Goal: Transaction & Acquisition: Purchase product/service

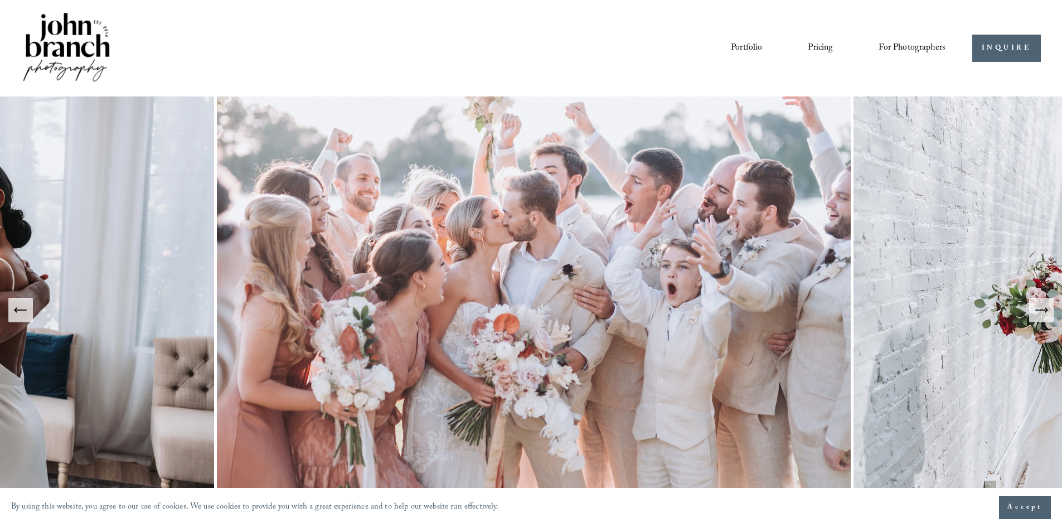
click at [900, 48] on span "For Photographers" at bounding box center [911, 48] width 67 height 17
click at [0, 0] on span "Presets" at bounding box center [0, 0] width 0 height 0
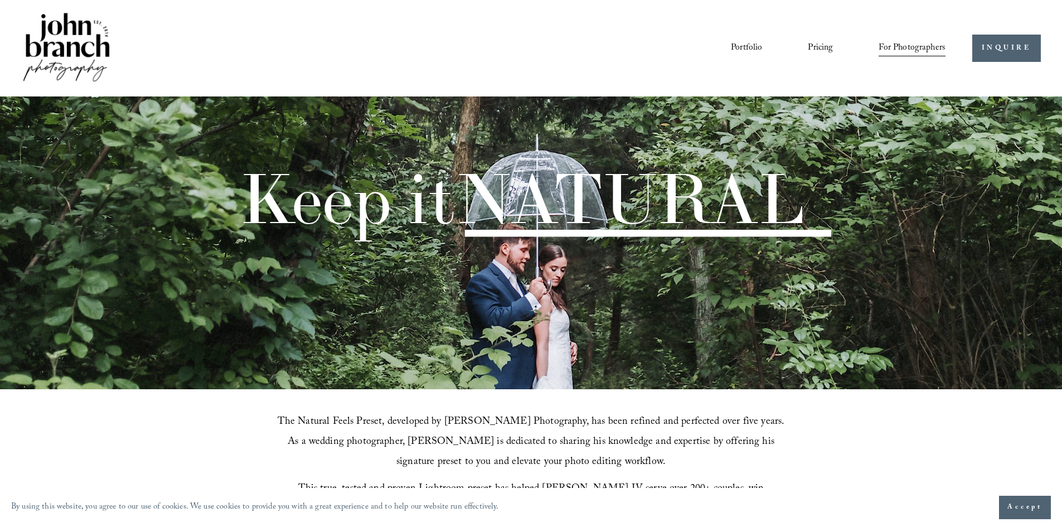
click at [0, 0] on span "Presets" at bounding box center [0, 0] width 0 height 0
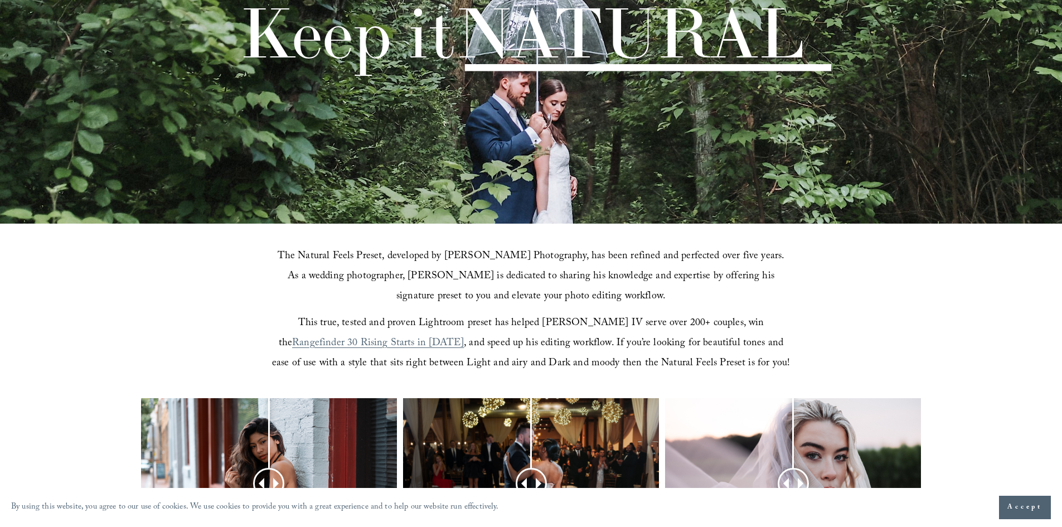
scroll to position [390, 0]
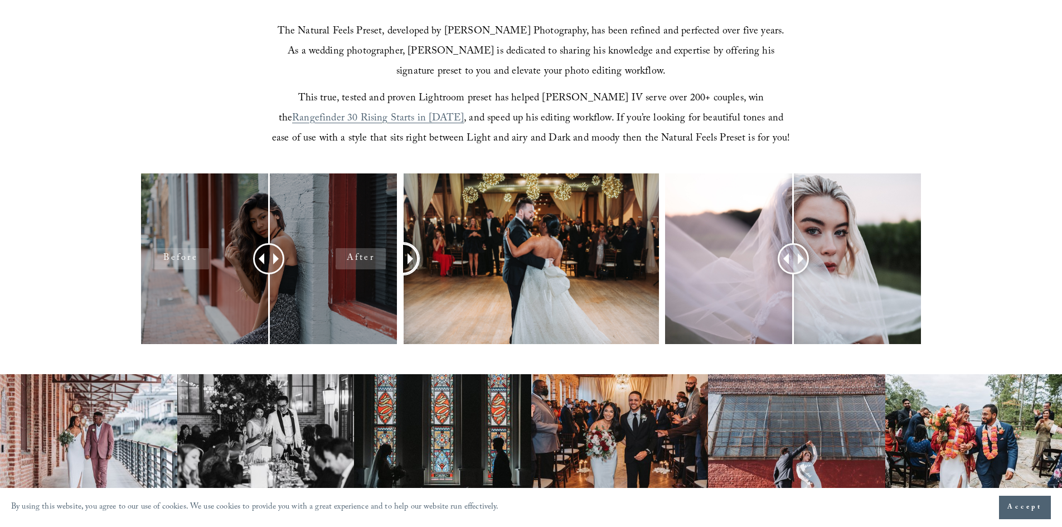
drag, startPoint x: 536, startPoint y: 262, endPoint x: 376, endPoint y: 263, distance: 159.9
click at [376, 263] on div at bounding box center [531, 273] width 1062 height 200
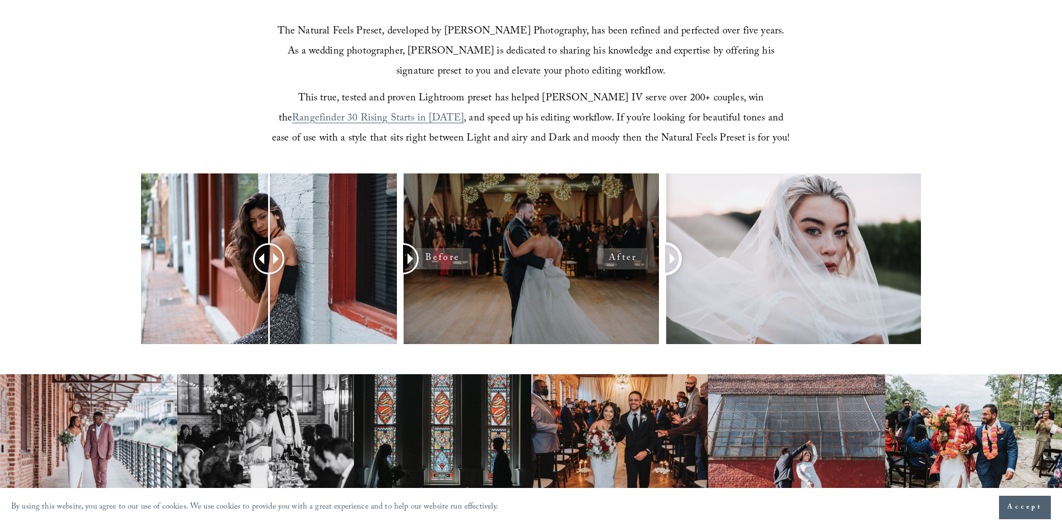
drag, startPoint x: 791, startPoint y: 254, endPoint x: 601, endPoint y: 273, distance: 191.0
click at [601, 273] on div at bounding box center [531, 273] width 1062 height 200
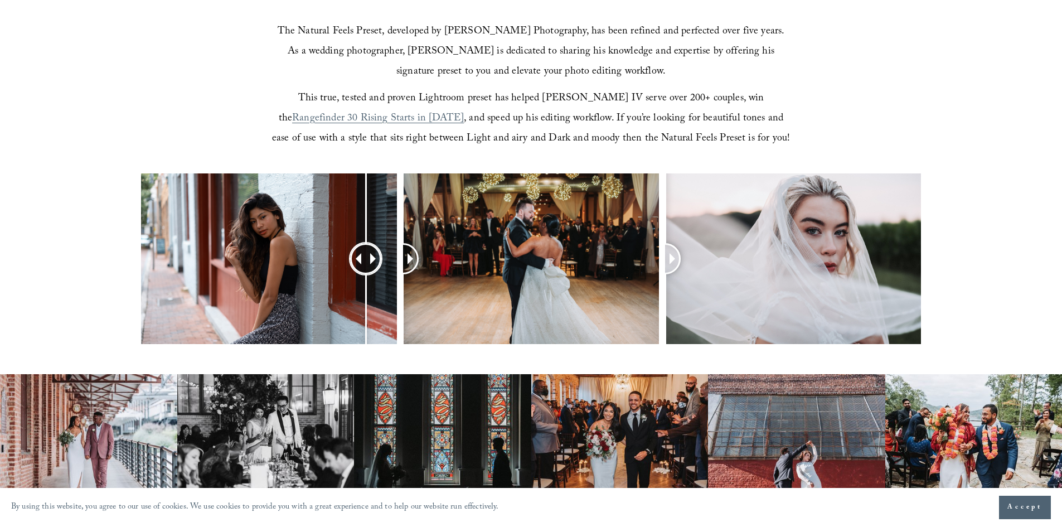
drag, startPoint x: 270, startPoint y: 262, endPoint x: 366, endPoint y: 262, distance: 95.3
click at [366, 262] on div at bounding box center [366, 258] width 28 height 28
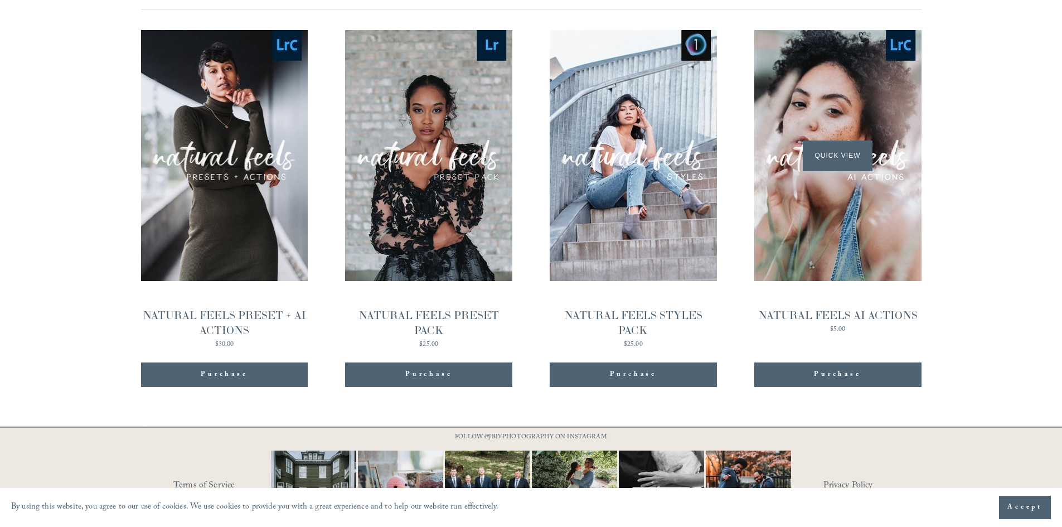
scroll to position [1226, 0]
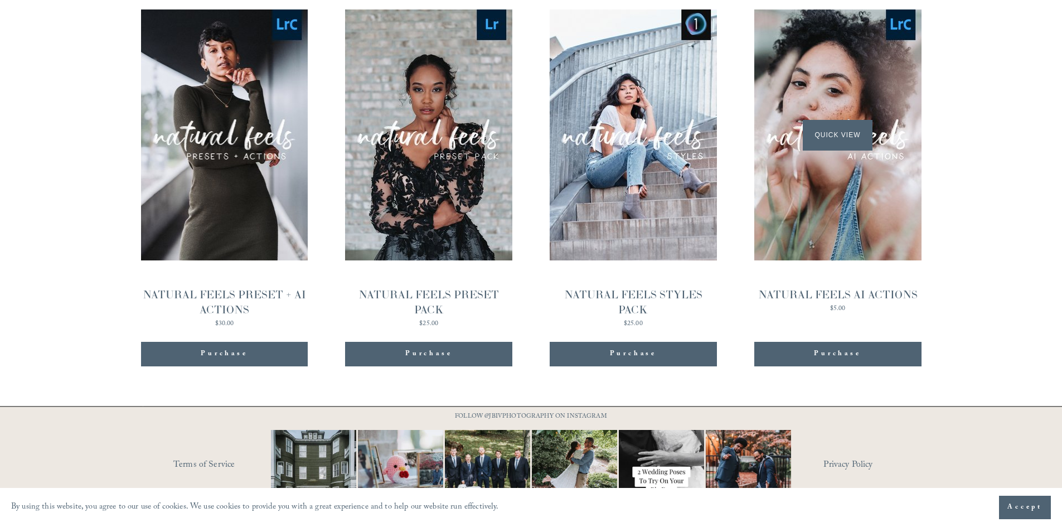
click at [837, 134] on span "Quick View" at bounding box center [837, 135] width 70 height 31
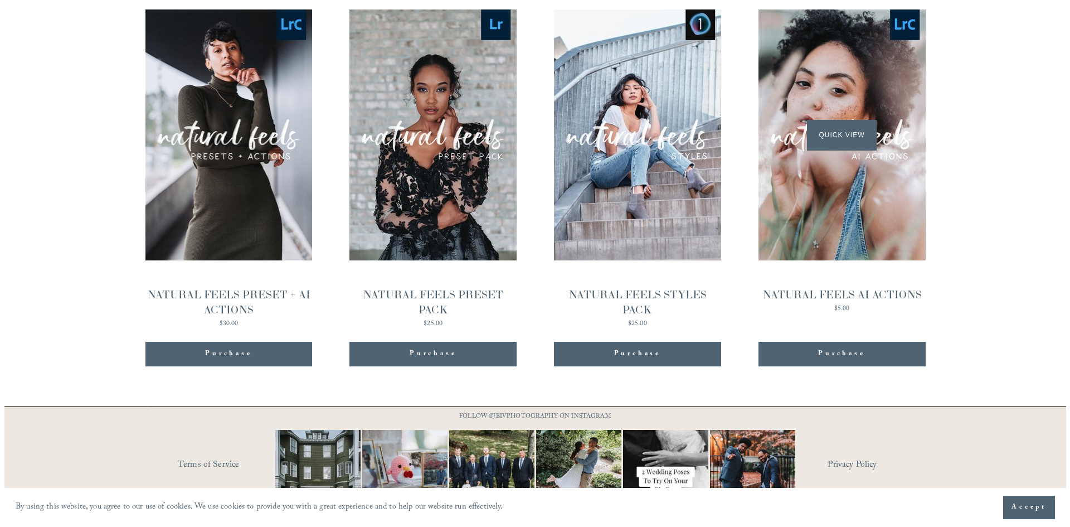
scroll to position [1228, 0]
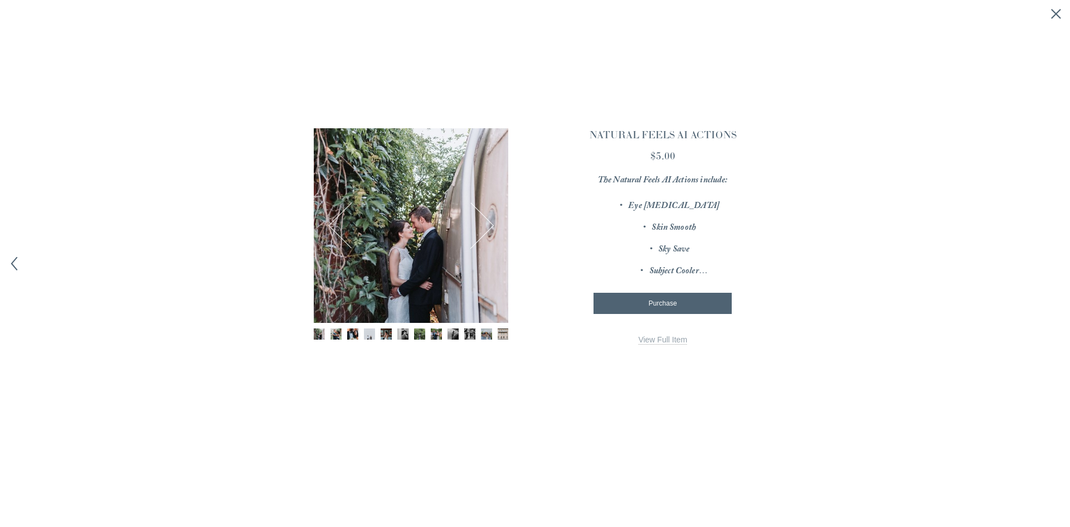
click at [485, 223] on button "Next" at bounding box center [470, 225] width 43 height 43
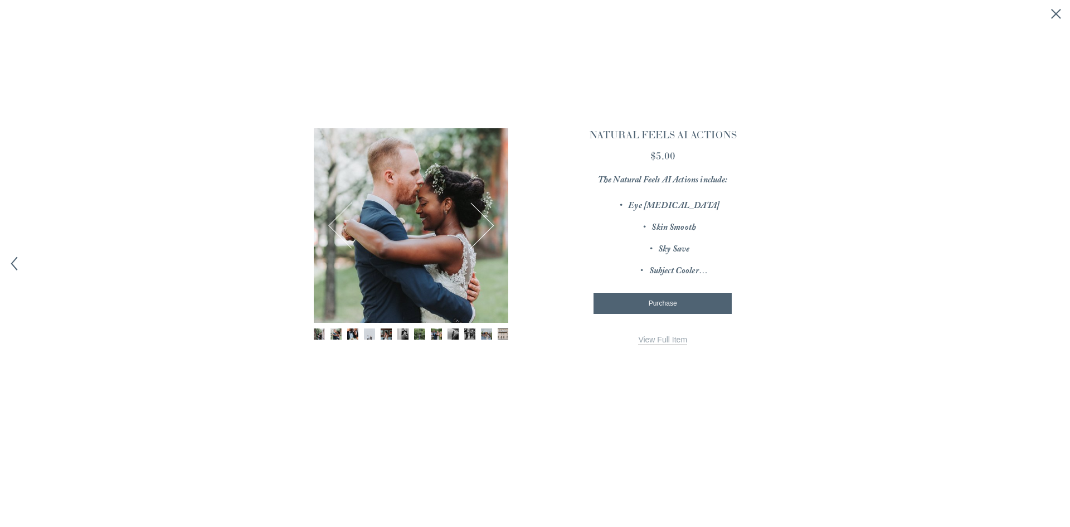
click at [485, 223] on button "Next" at bounding box center [470, 225] width 43 height 43
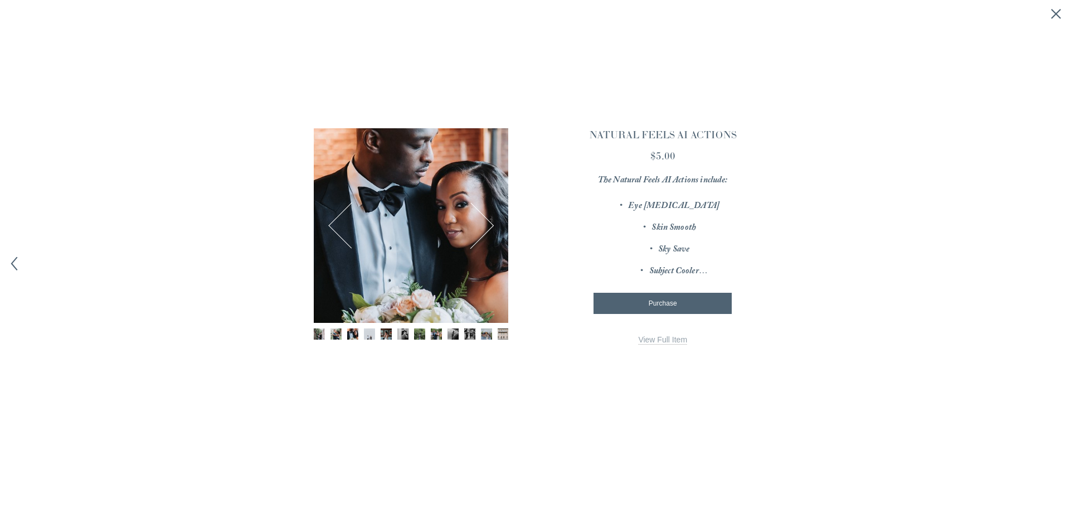
click at [485, 223] on button "Next" at bounding box center [470, 225] width 43 height 43
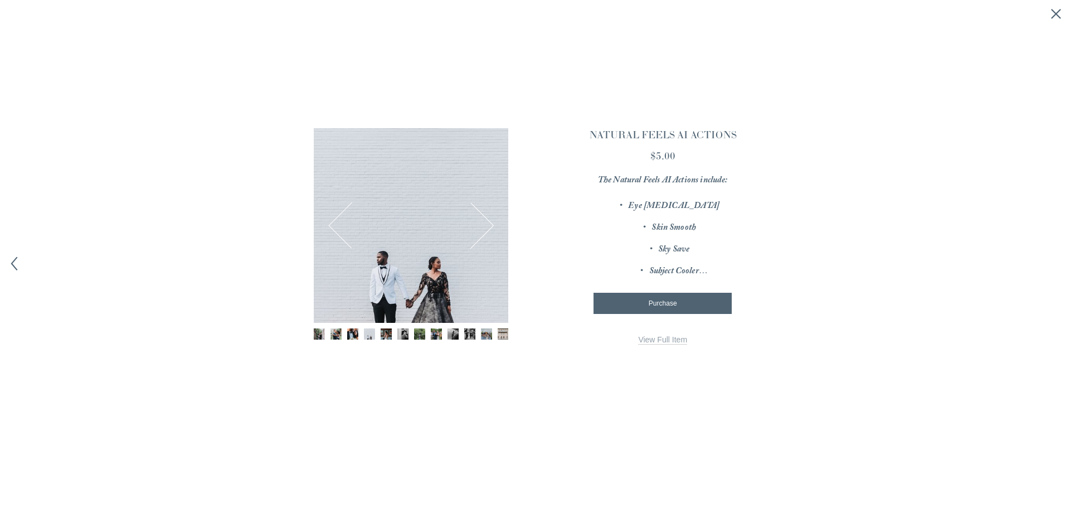
click at [485, 223] on button "Next" at bounding box center [470, 225] width 43 height 43
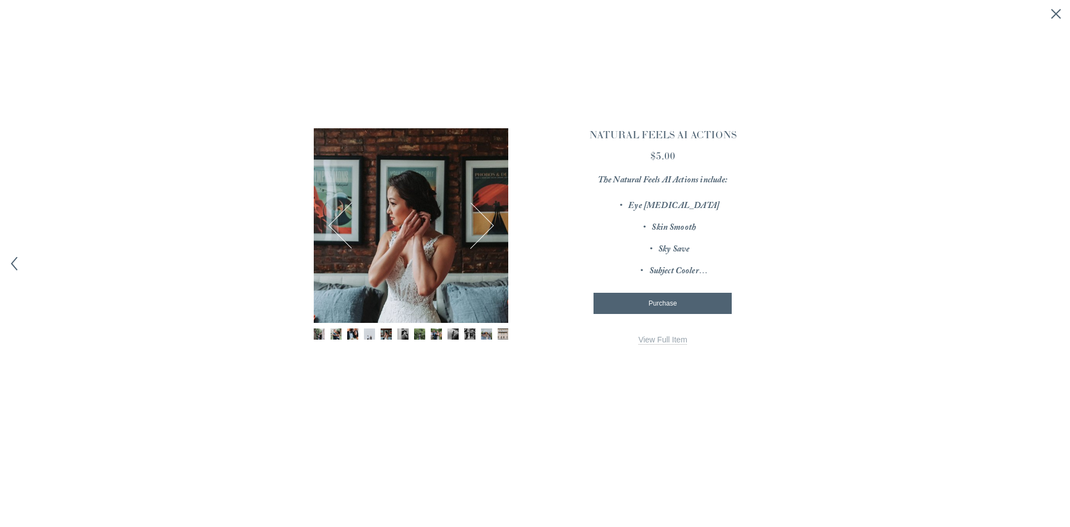
click at [485, 223] on button "Next" at bounding box center [470, 225] width 43 height 43
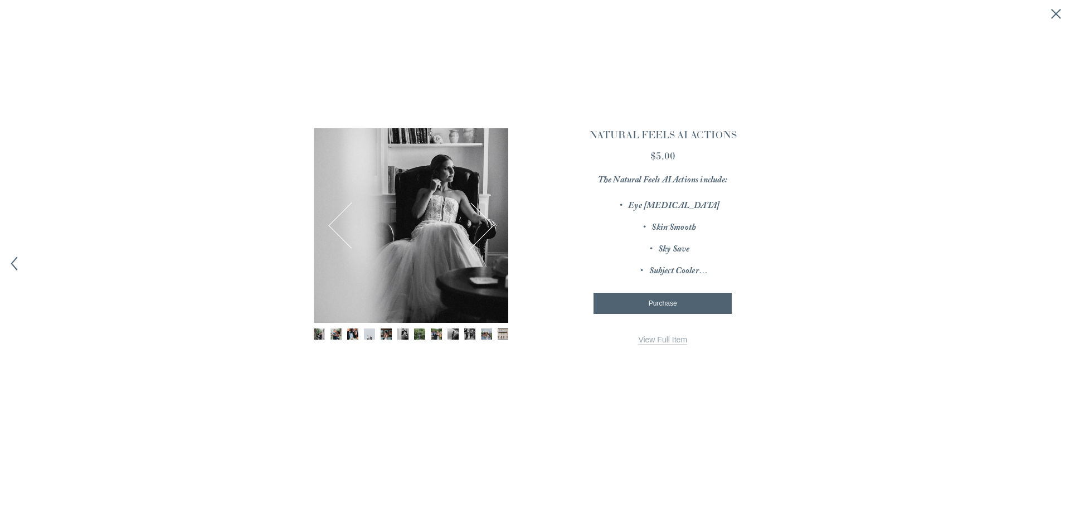
click at [485, 223] on button "Next" at bounding box center [470, 225] width 43 height 43
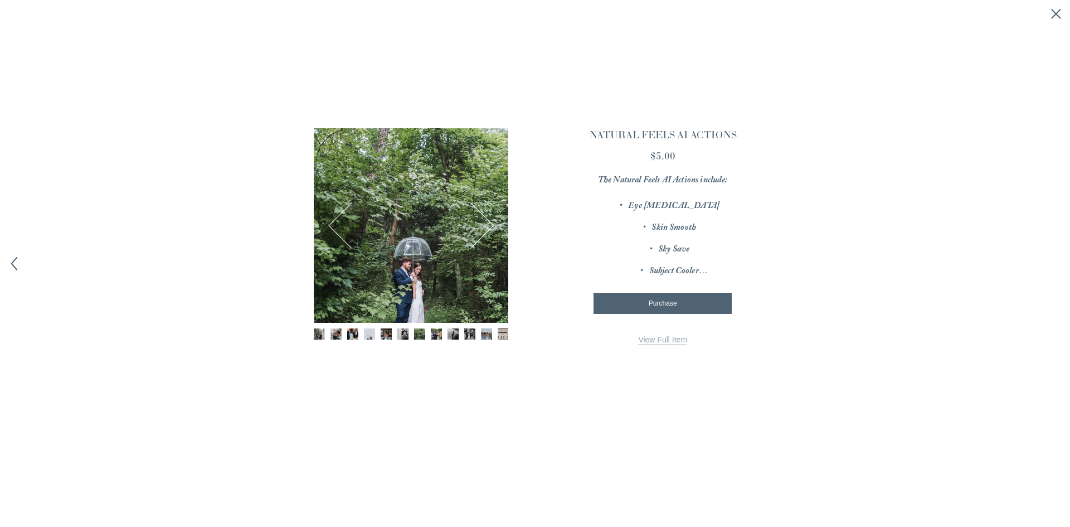
click at [485, 223] on button "Next" at bounding box center [470, 225] width 43 height 43
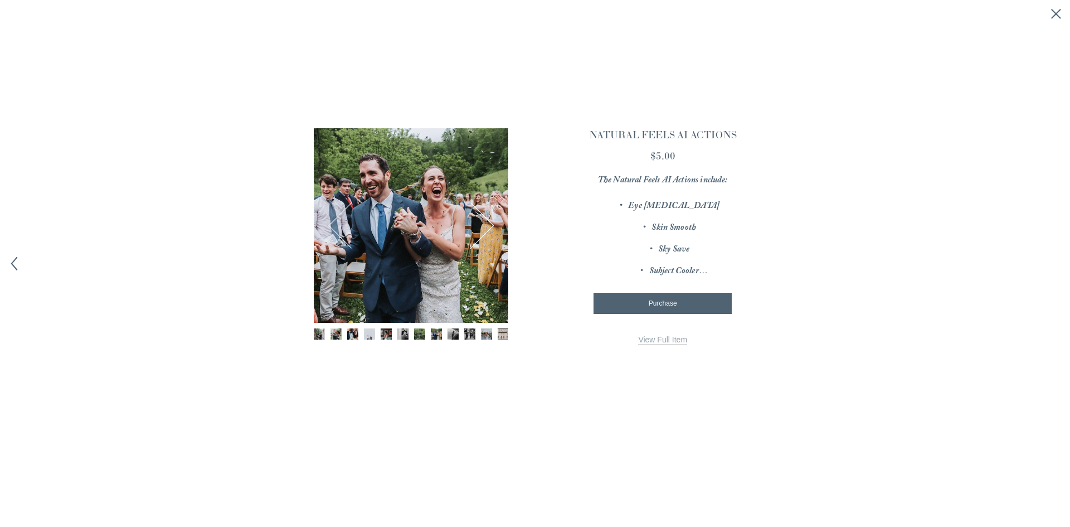
click at [485, 223] on button "Next" at bounding box center [470, 225] width 43 height 43
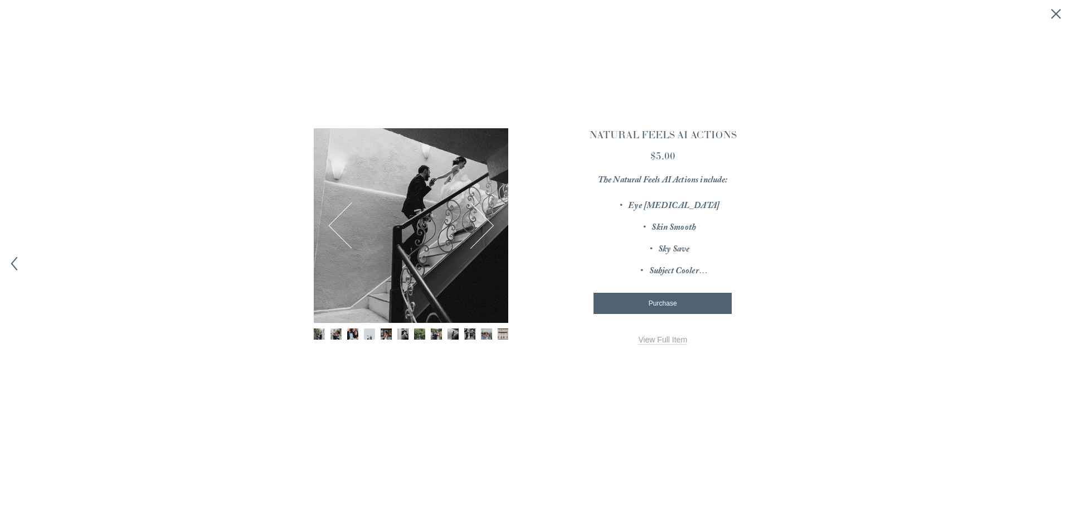
click at [485, 223] on button "Next" at bounding box center [470, 225] width 43 height 43
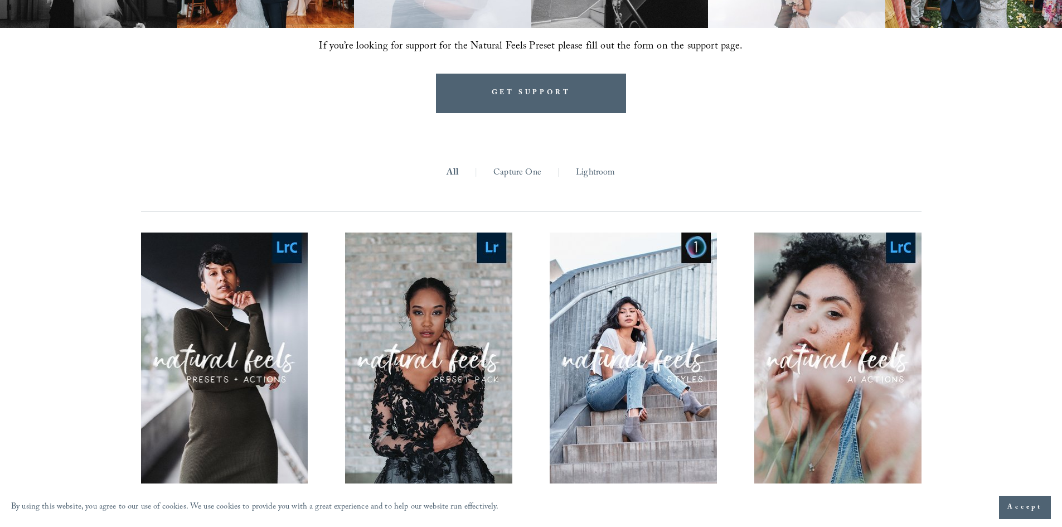
scroll to position [1115, 0]
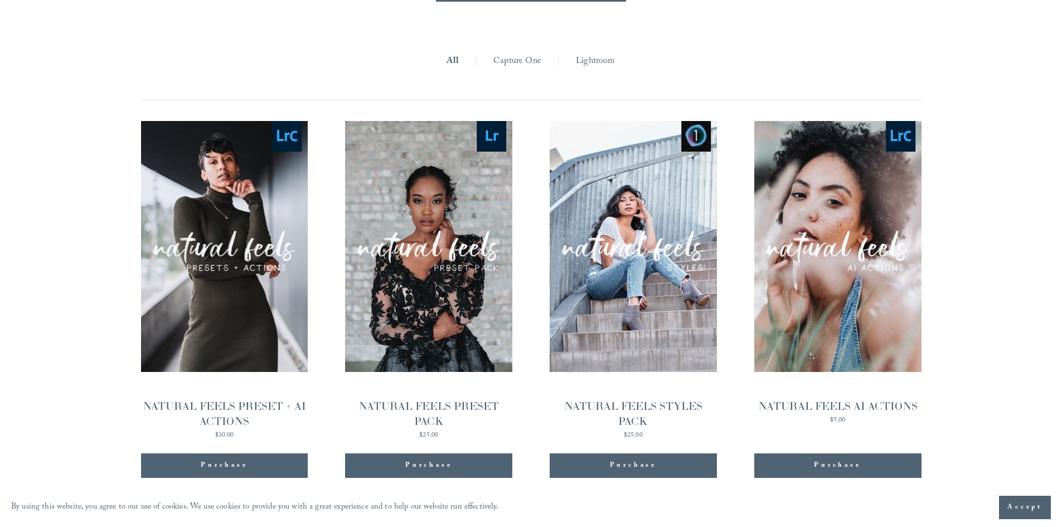
click at [594, 64] on link "Lightroom" at bounding box center [595, 61] width 39 height 17
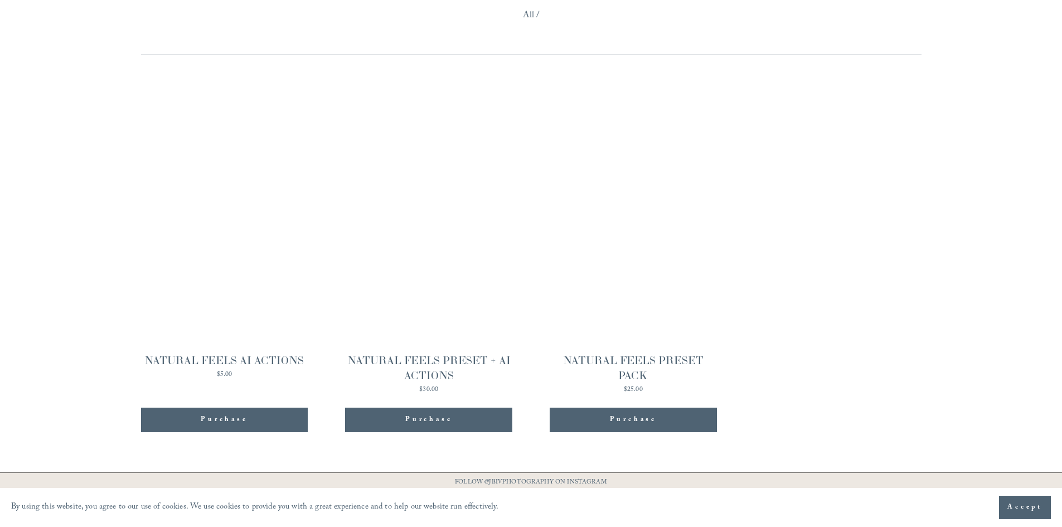
scroll to position [1115, 0]
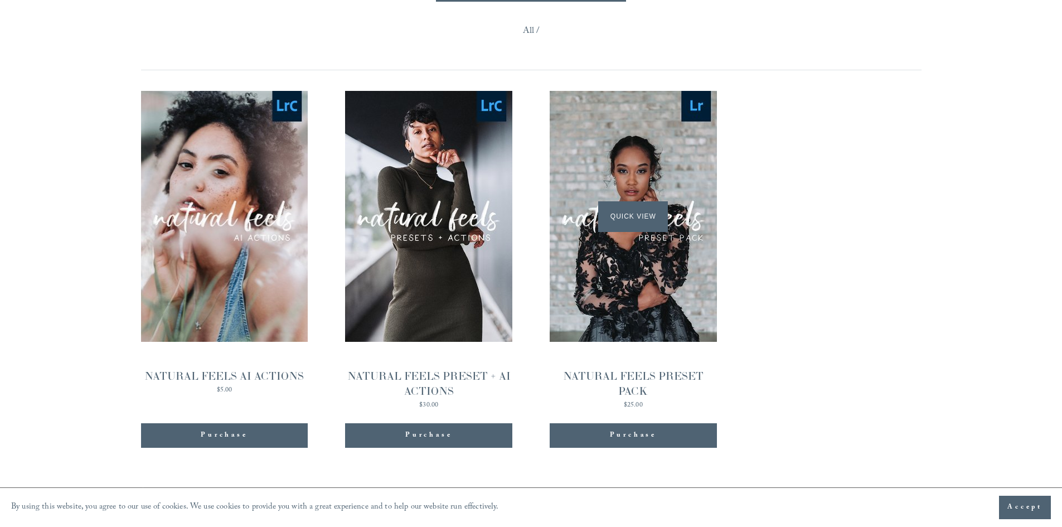
click at [620, 217] on span "Quick View" at bounding box center [633, 216] width 70 height 31
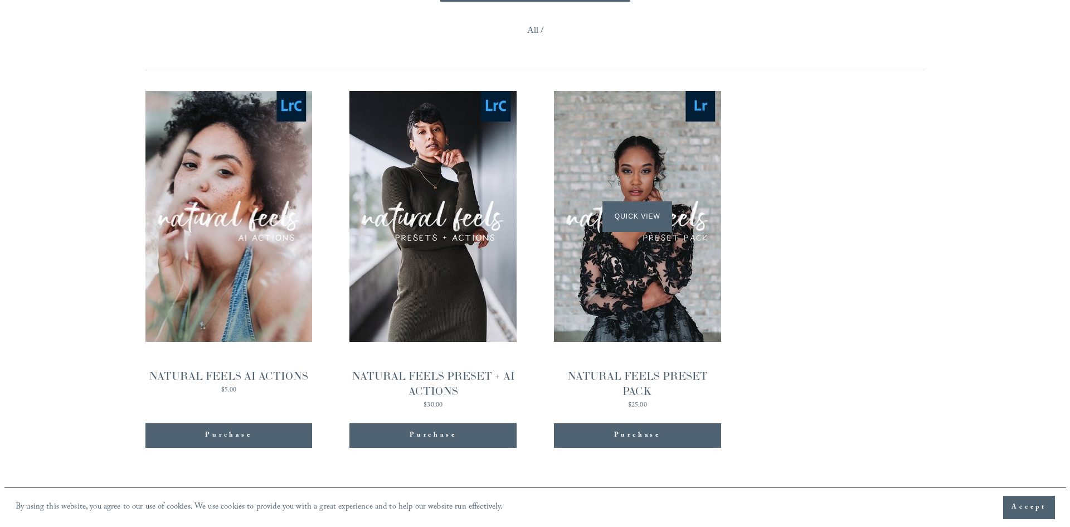
scroll to position [1117, 0]
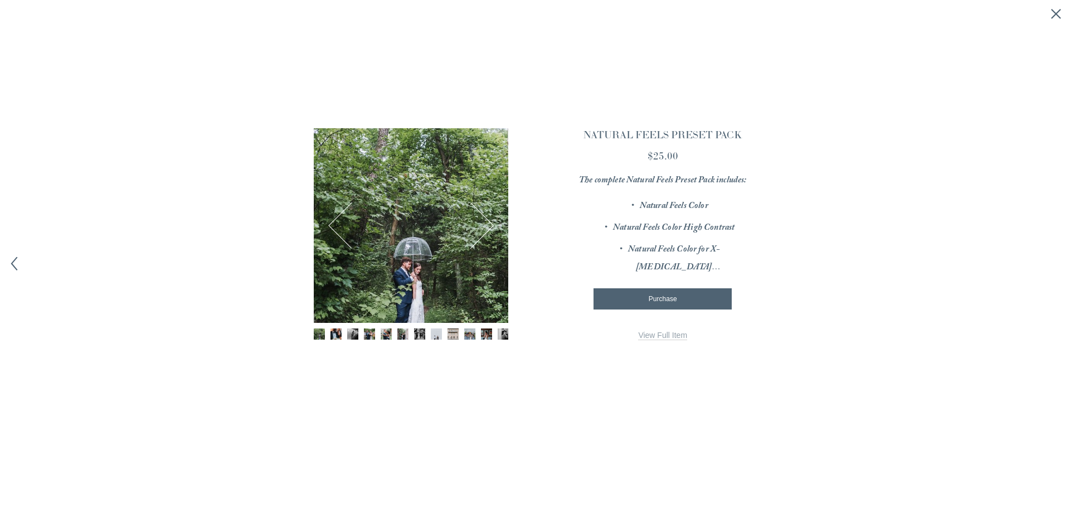
click at [486, 224] on button "Next" at bounding box center [470, 225] width 43 height 43
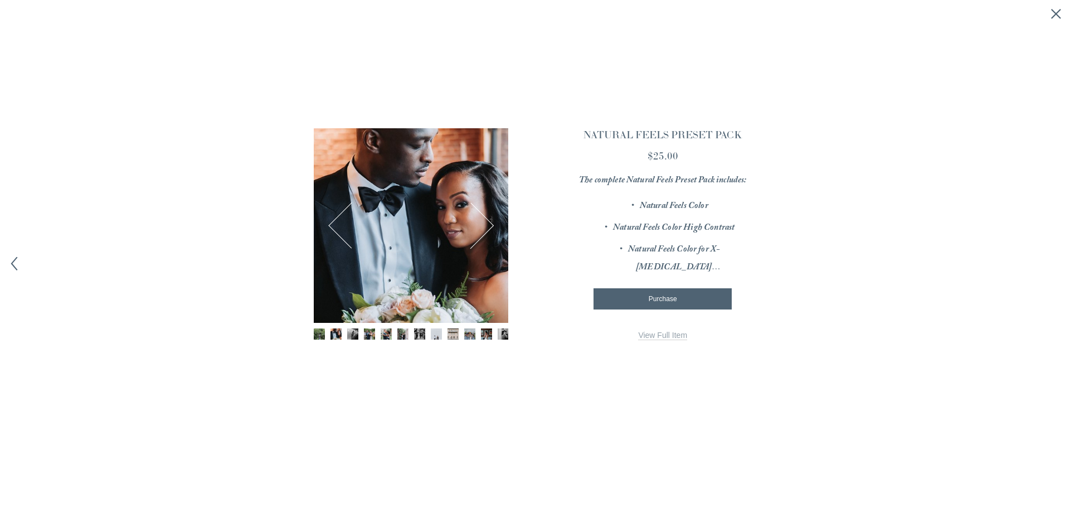
click at [486, 224] on button "Next" at bounding box center [470, 225] width 43 height 43
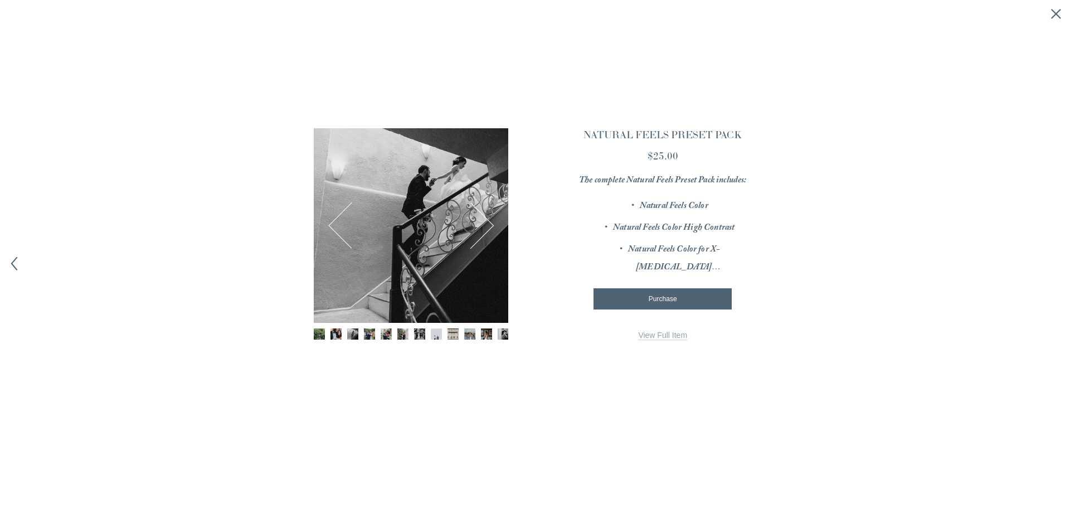
click at [486, 224] on button "Next" at bounding box center [470, 225] width 43 height 43
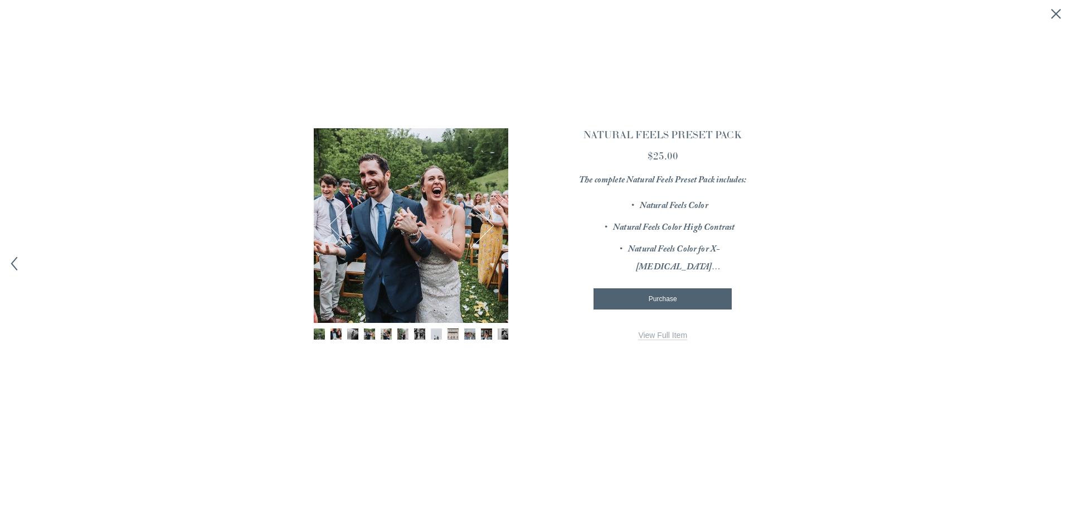
click at [486, 224] on button "Next" at bounding box center [470, 225] width 43 height 43
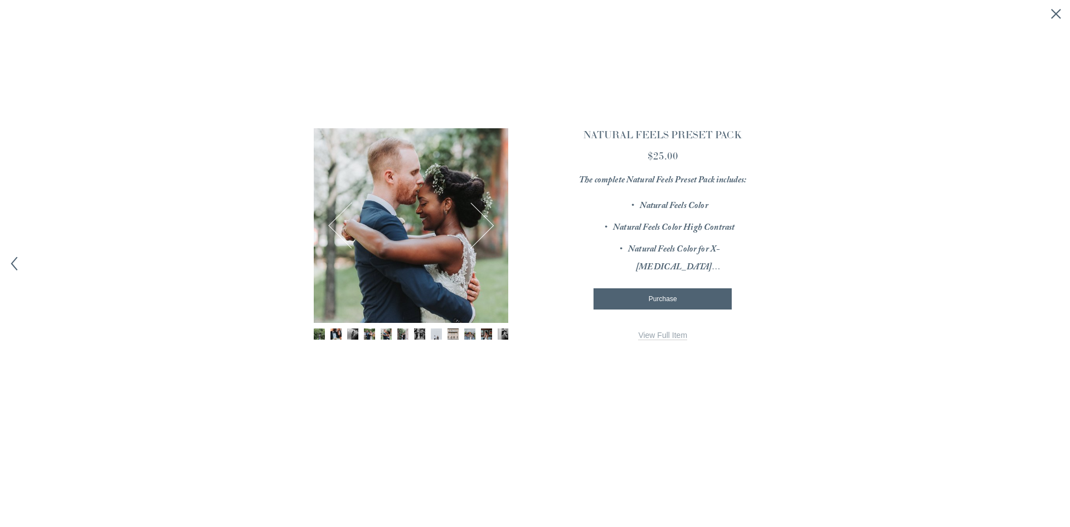
click at [486, 224] on button "Next" at bounding box center [470, 225] width 43 height 43
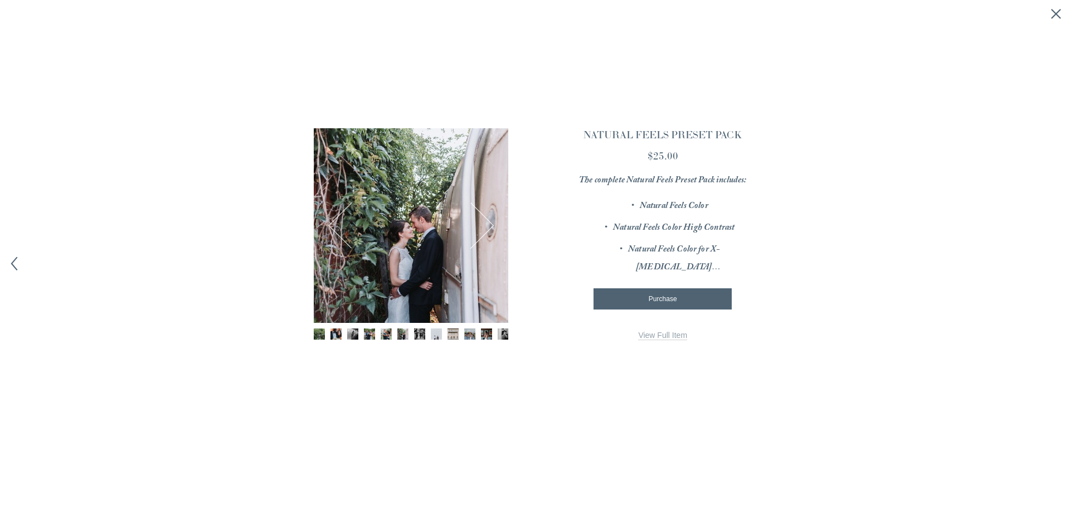
click at [486, 224] on button "Next" at bounding box center [470, 225] width 43 height 43
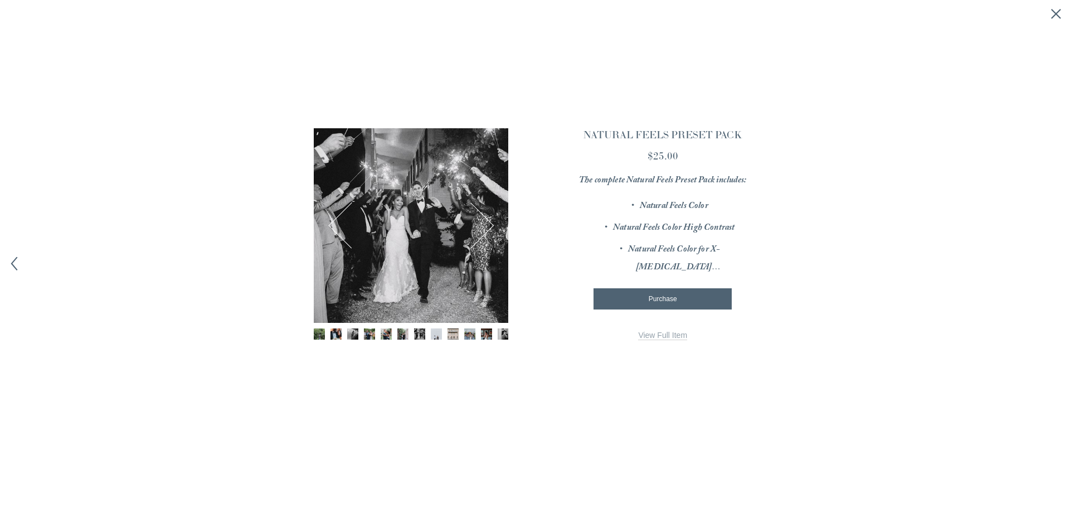
click at [486, 224] on button "Next" at bounding box center [470, 225] width 43 height 43
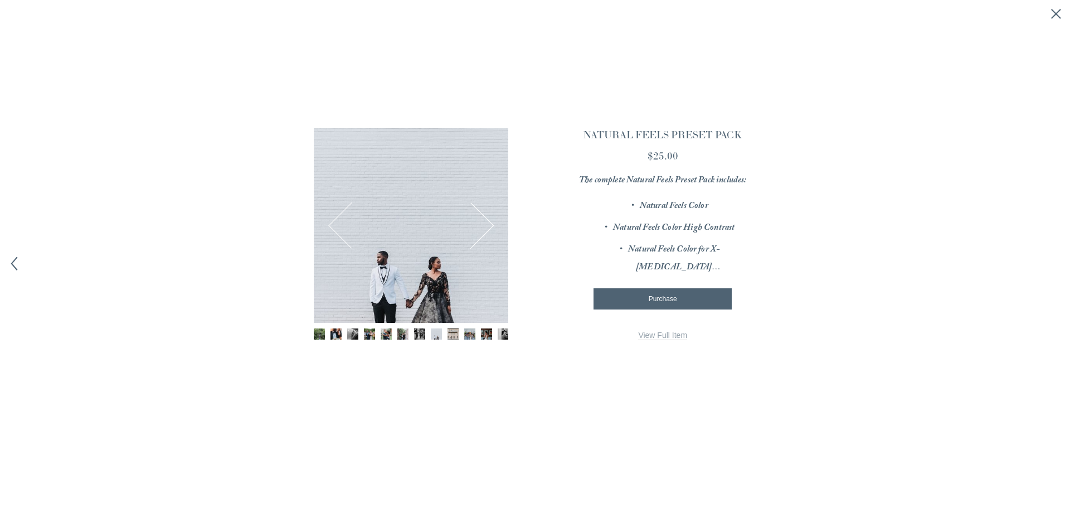
click at [483, 222] on button "Next" at bounding box center [470, 225] width 43 height 43
